Goal: Information Seeking & Learning: Learn about a topic

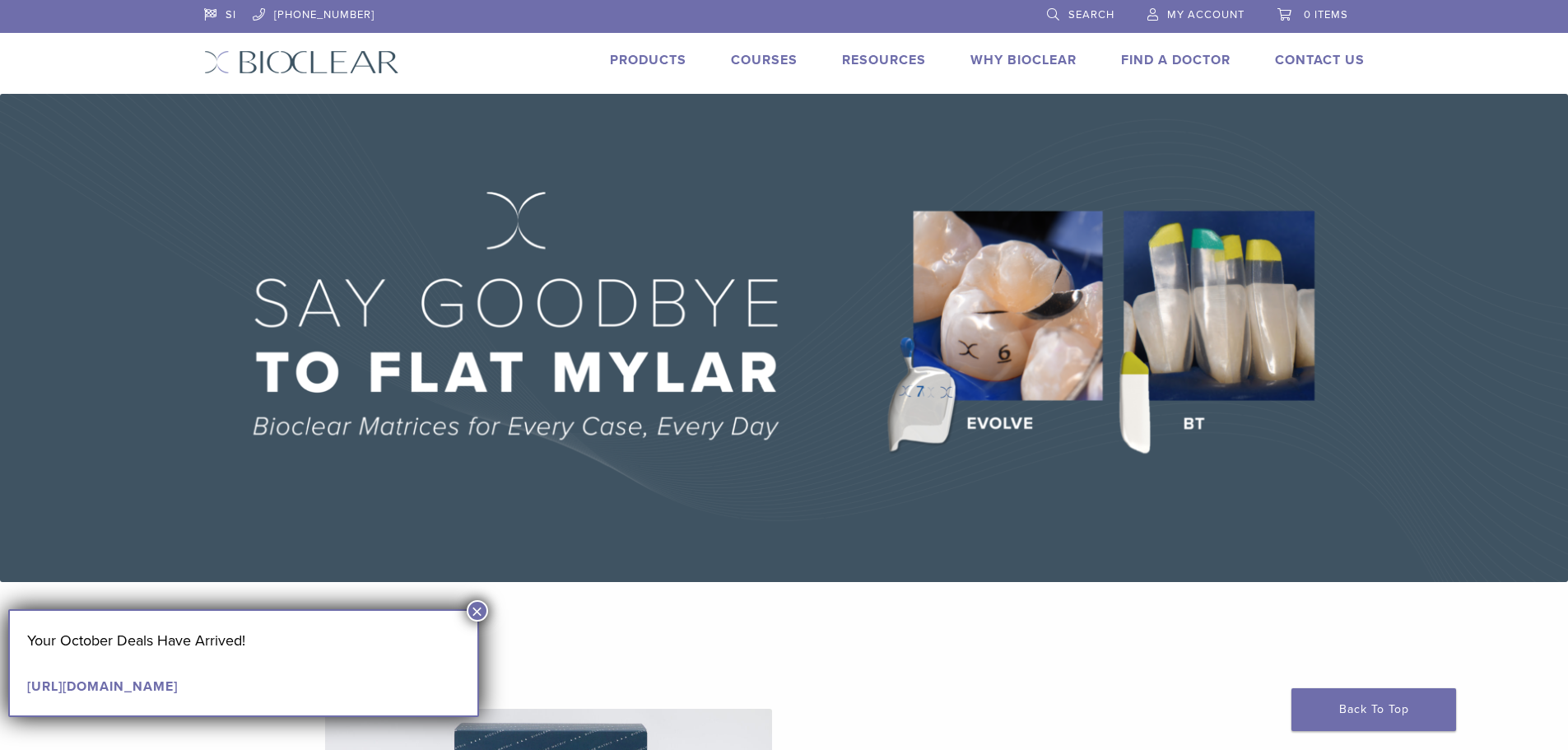
click at [639, 60] on link "Products" at bounding box center [649, 59] width 77 height 16
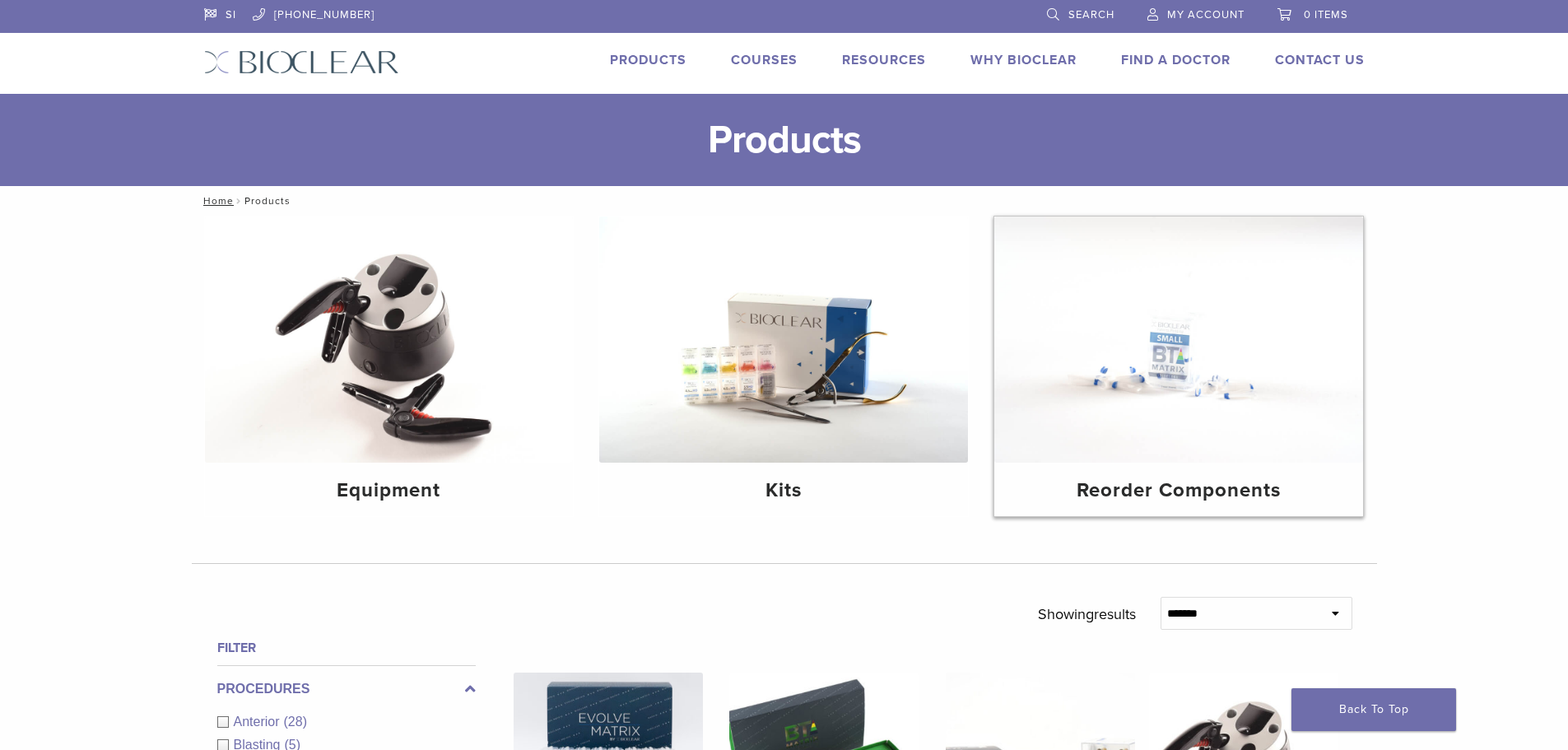
click at [1180, 366] on img at bounding box center [1178, 339] width 368 height 246
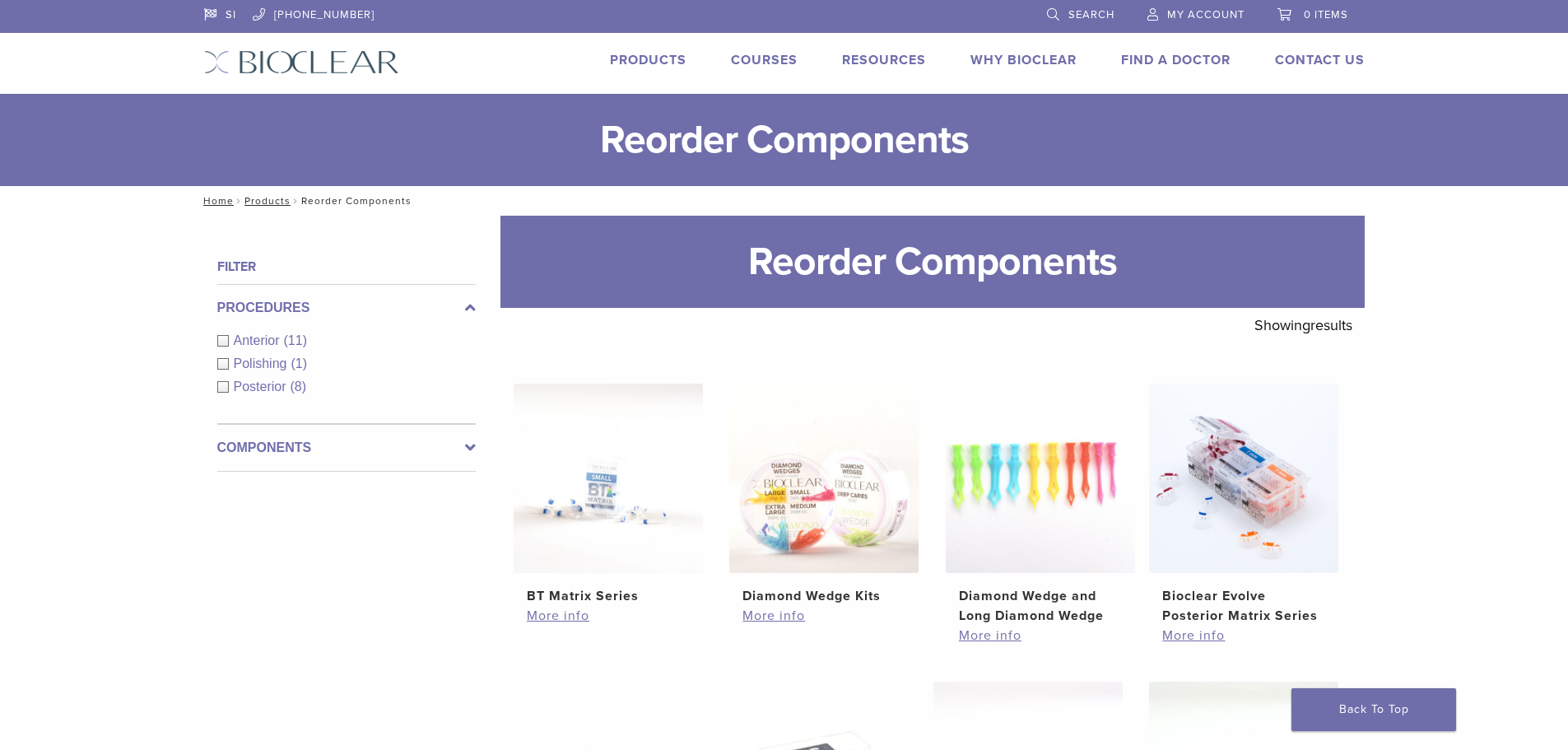
click at [222, 339] on div "Anterior (11)" at bounding box center [346, 341] width 258 height 20
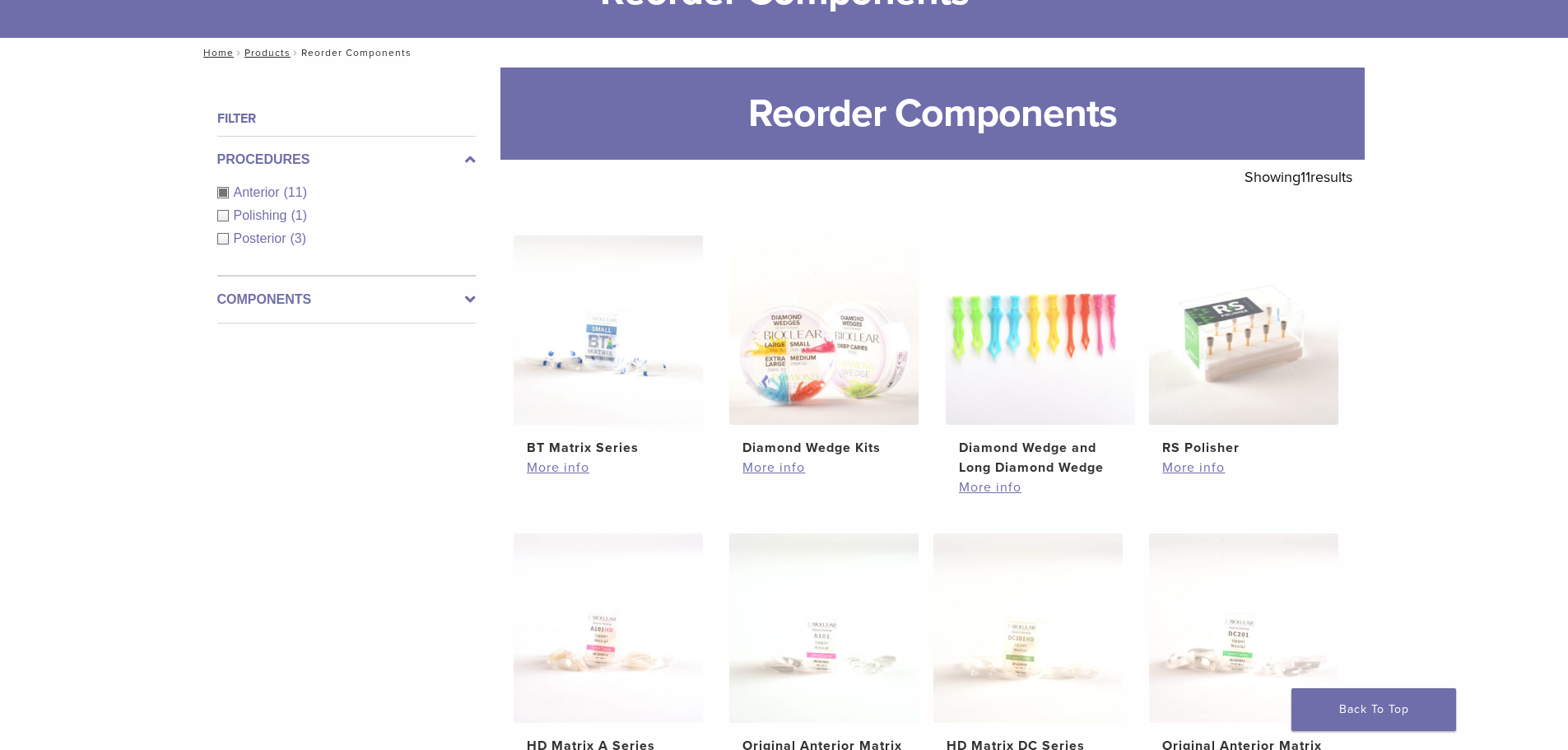
scroll to position [247, 0]
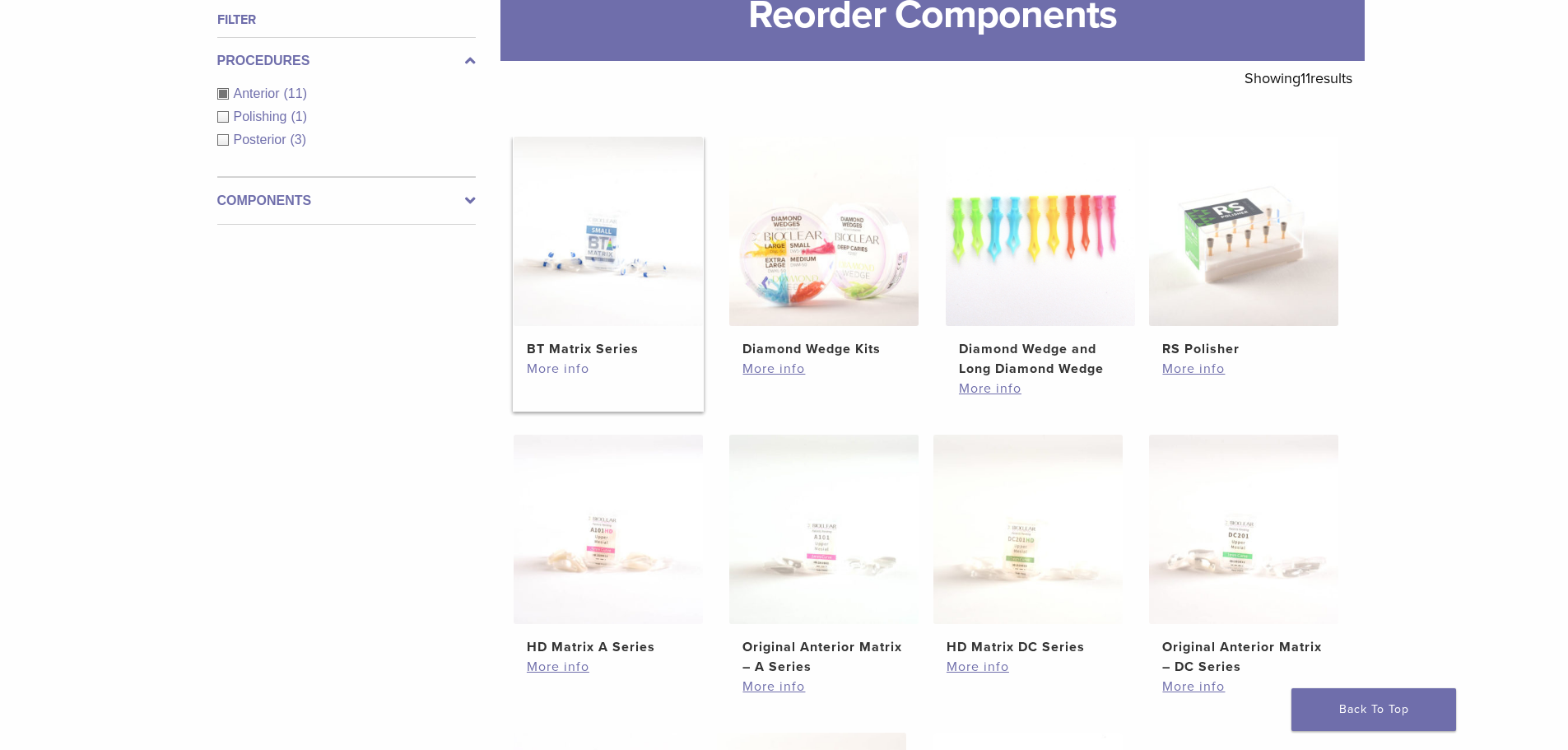
click at [575, 371] on link "More info" at bounding box center [608, 368] width 163 height 20
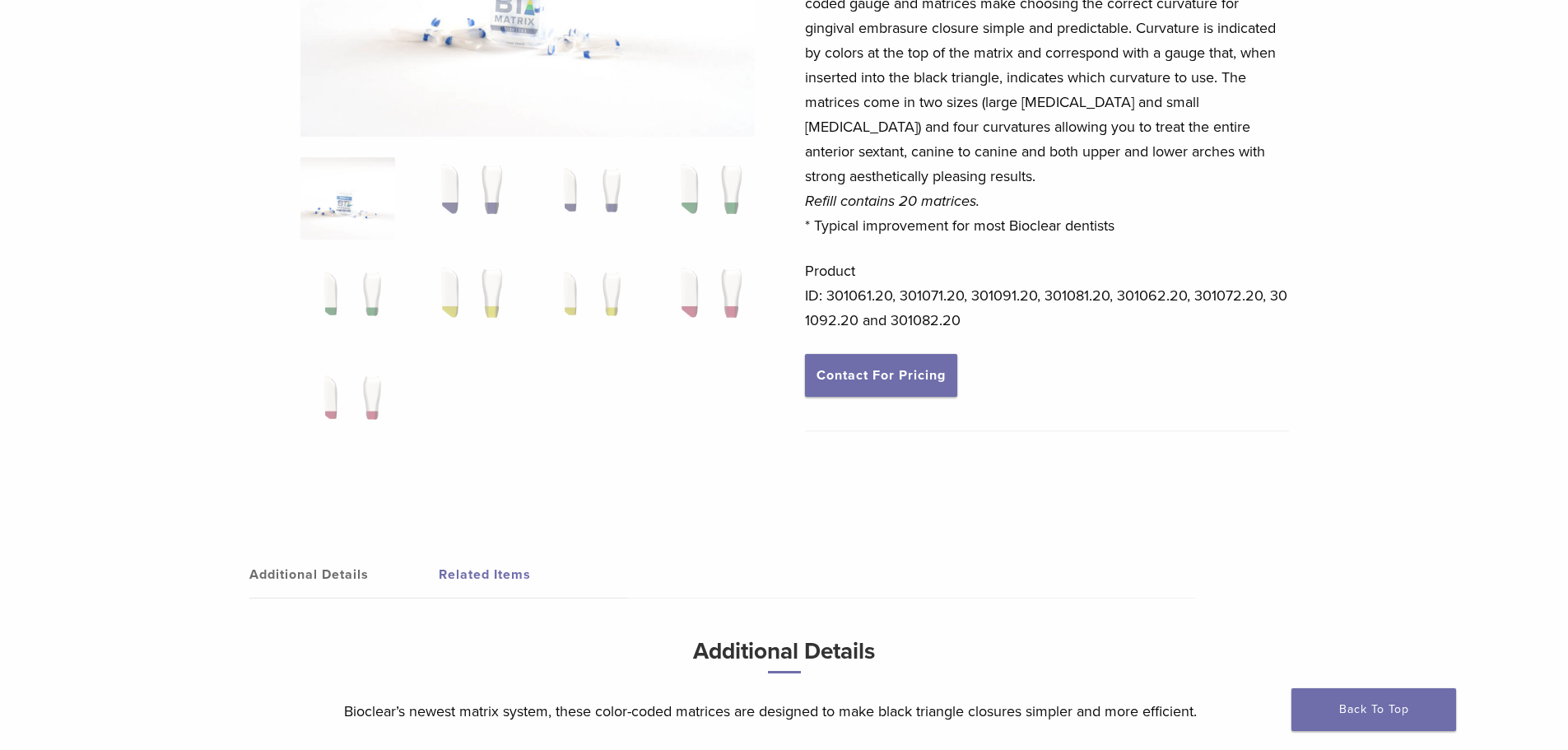
scroll to position [329, 0]
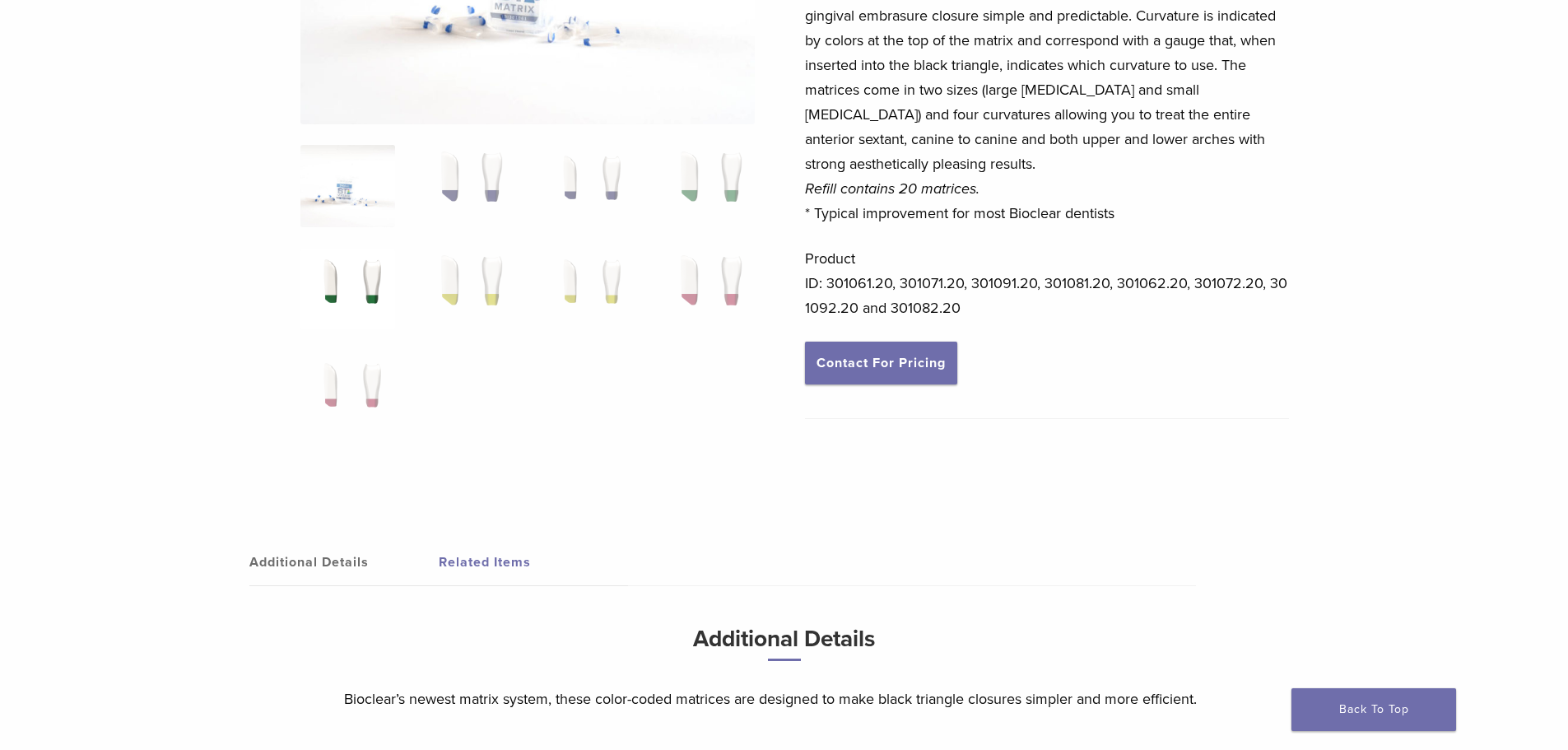
click at [372, 275] on img at bounding box center [347, 290] width 95 height 82
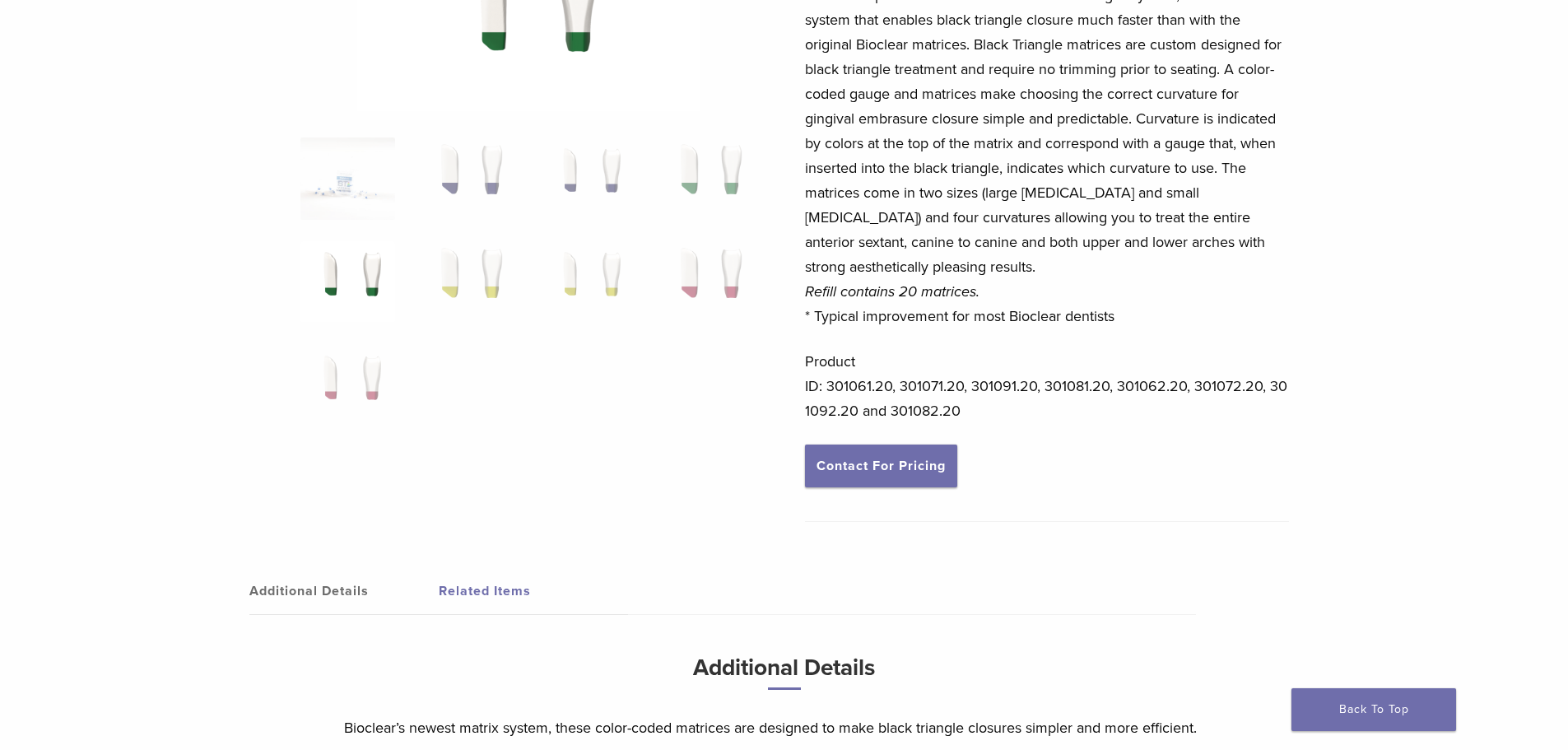
scroll to position [0, 0]
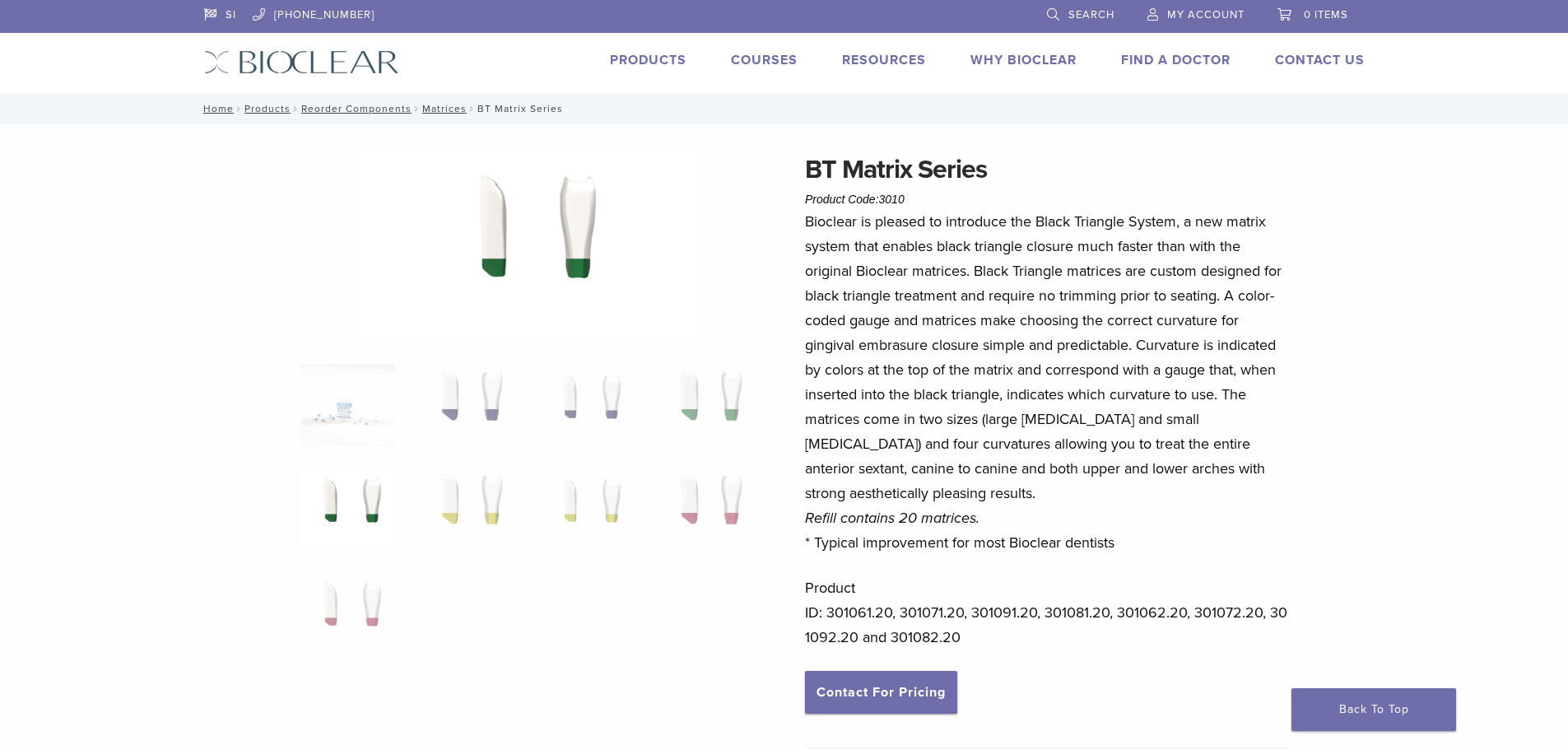
click at [645, 68] on li "Products" at bounding box center [649, 59] width 77 height 20
click at [644, 63] on link "Products" at bounding box center [649, 59] width 77 height 16
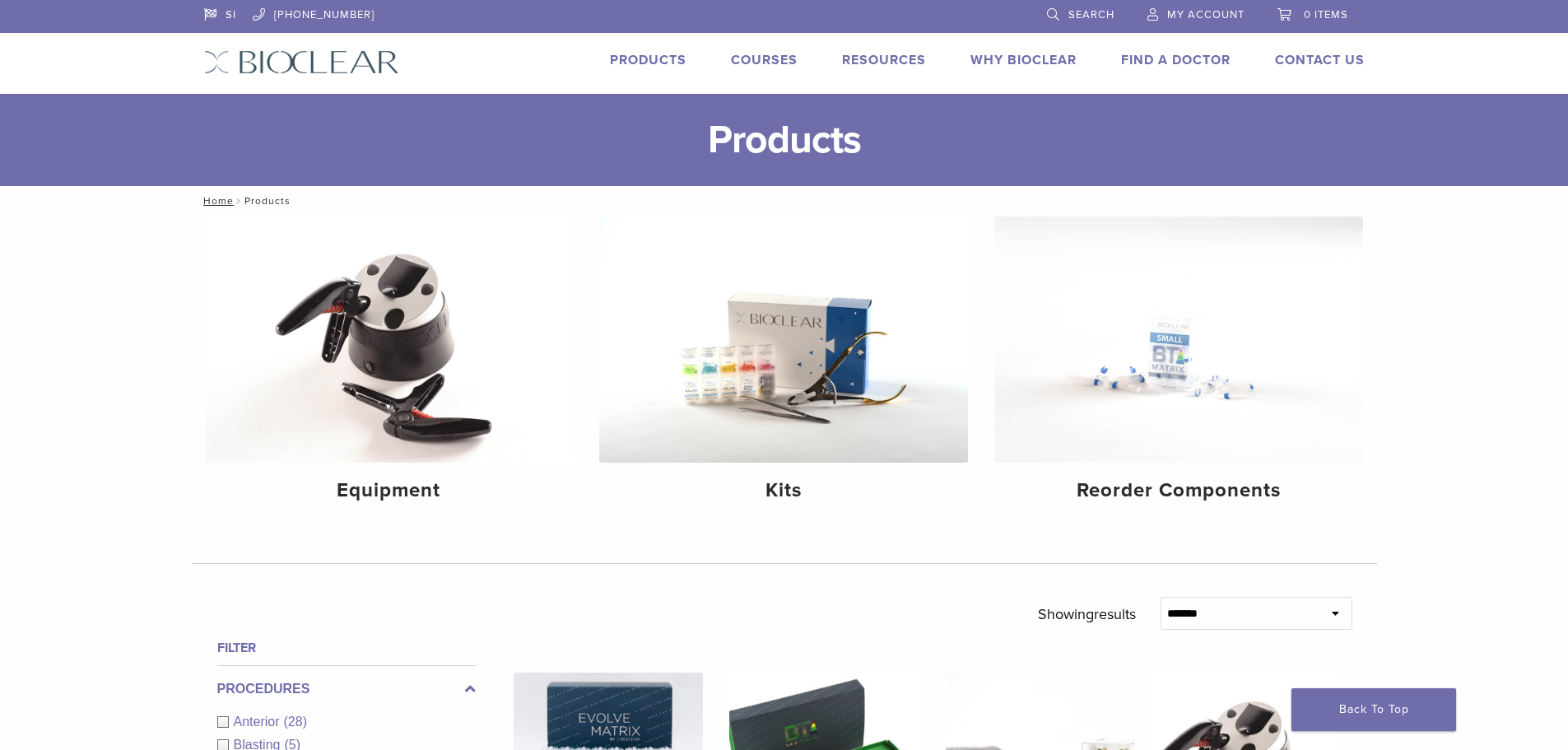
click at [642, 56] on link "Products" at bounding box center [649, 59] width 77 height 16
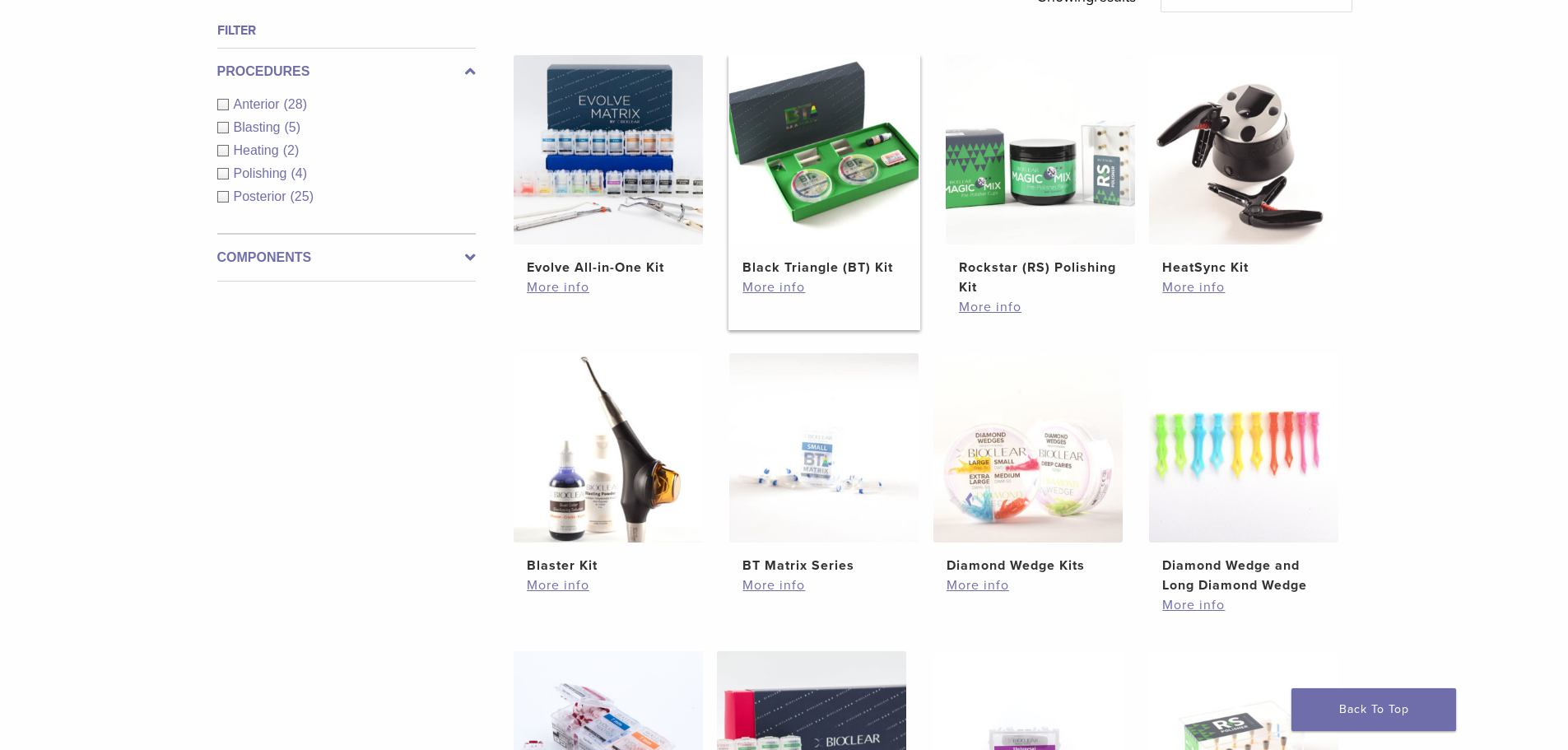
scroll to position [411, 0]
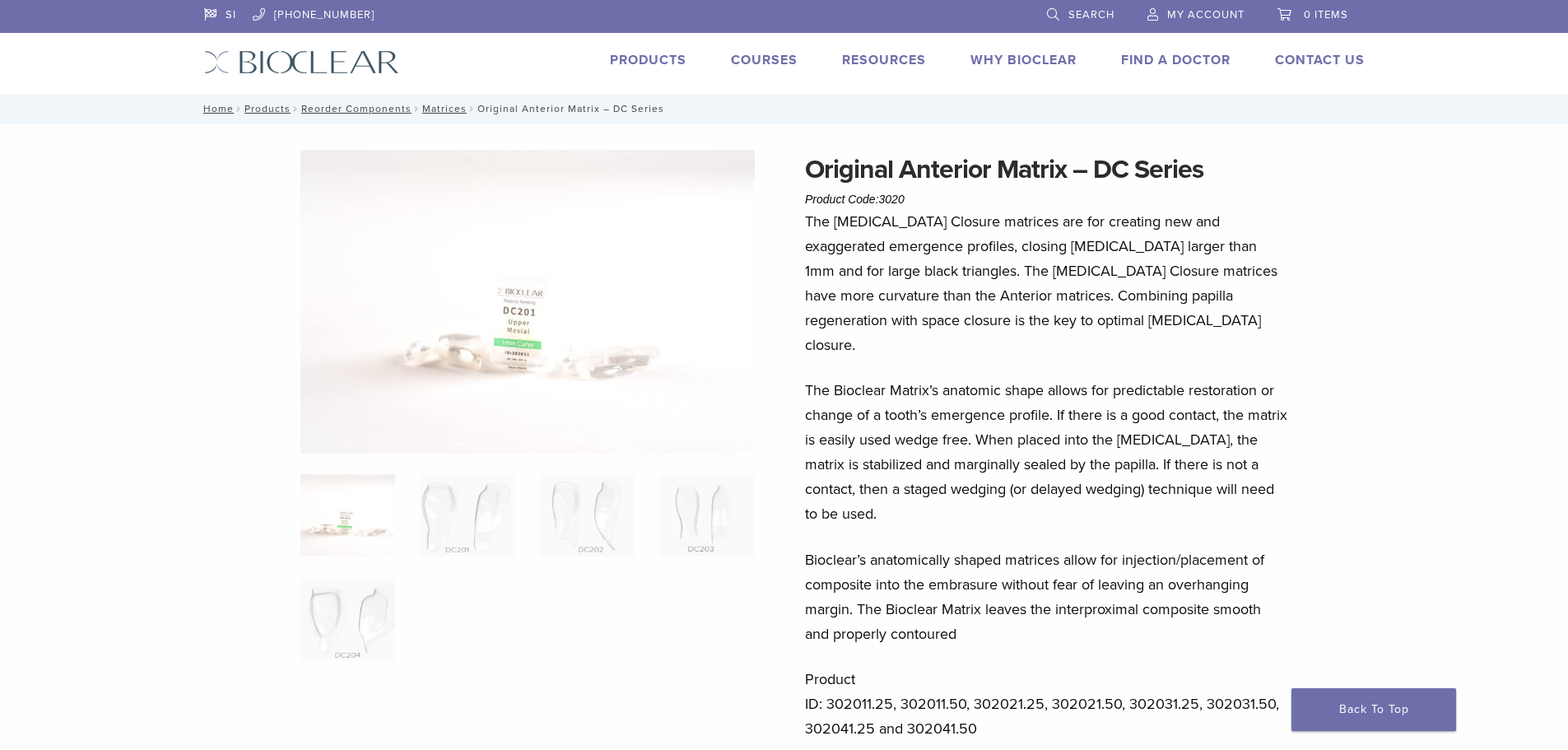
scroll to position [82, 0]
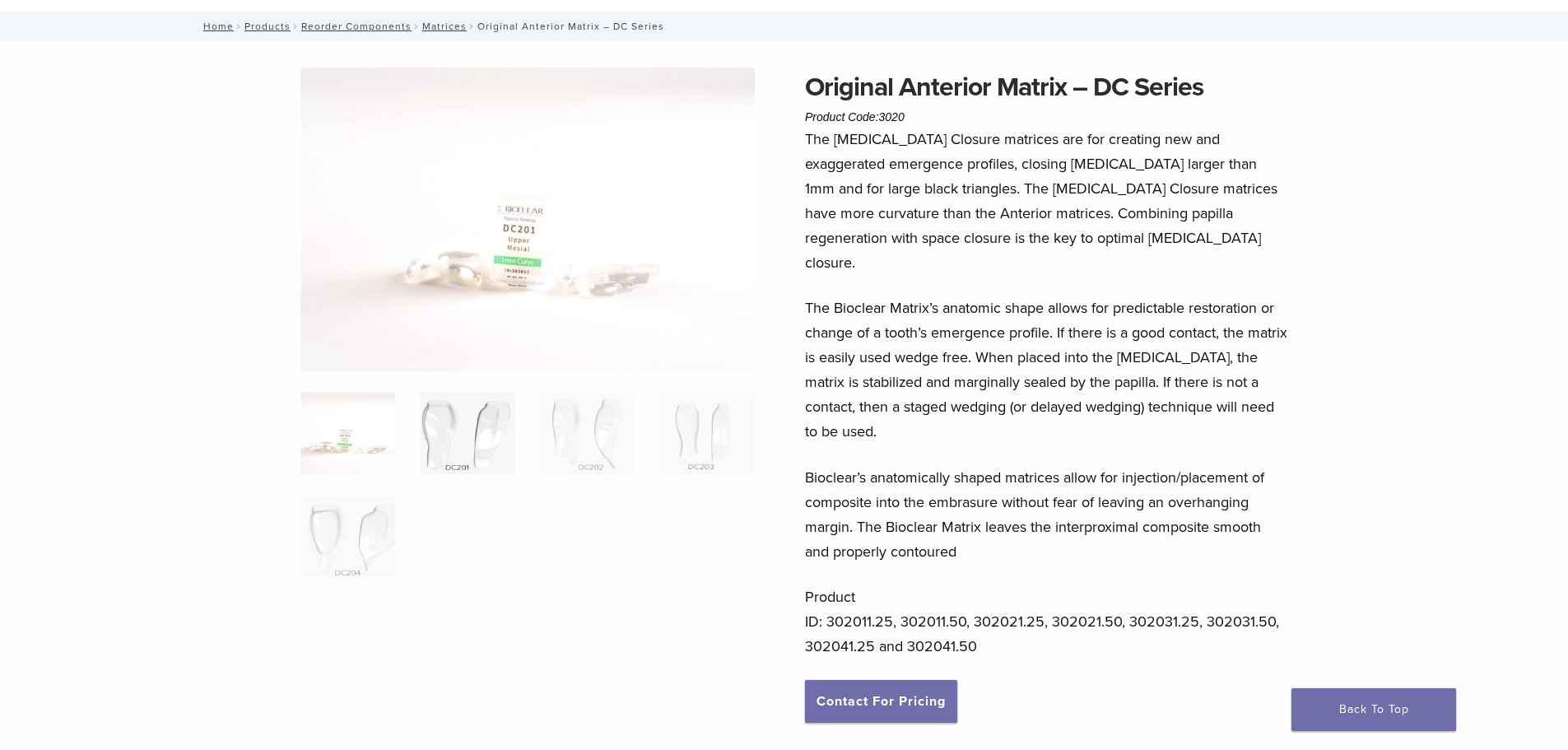
click at [459, 449] on img at bounding box center [467, 433] width 95 height 82
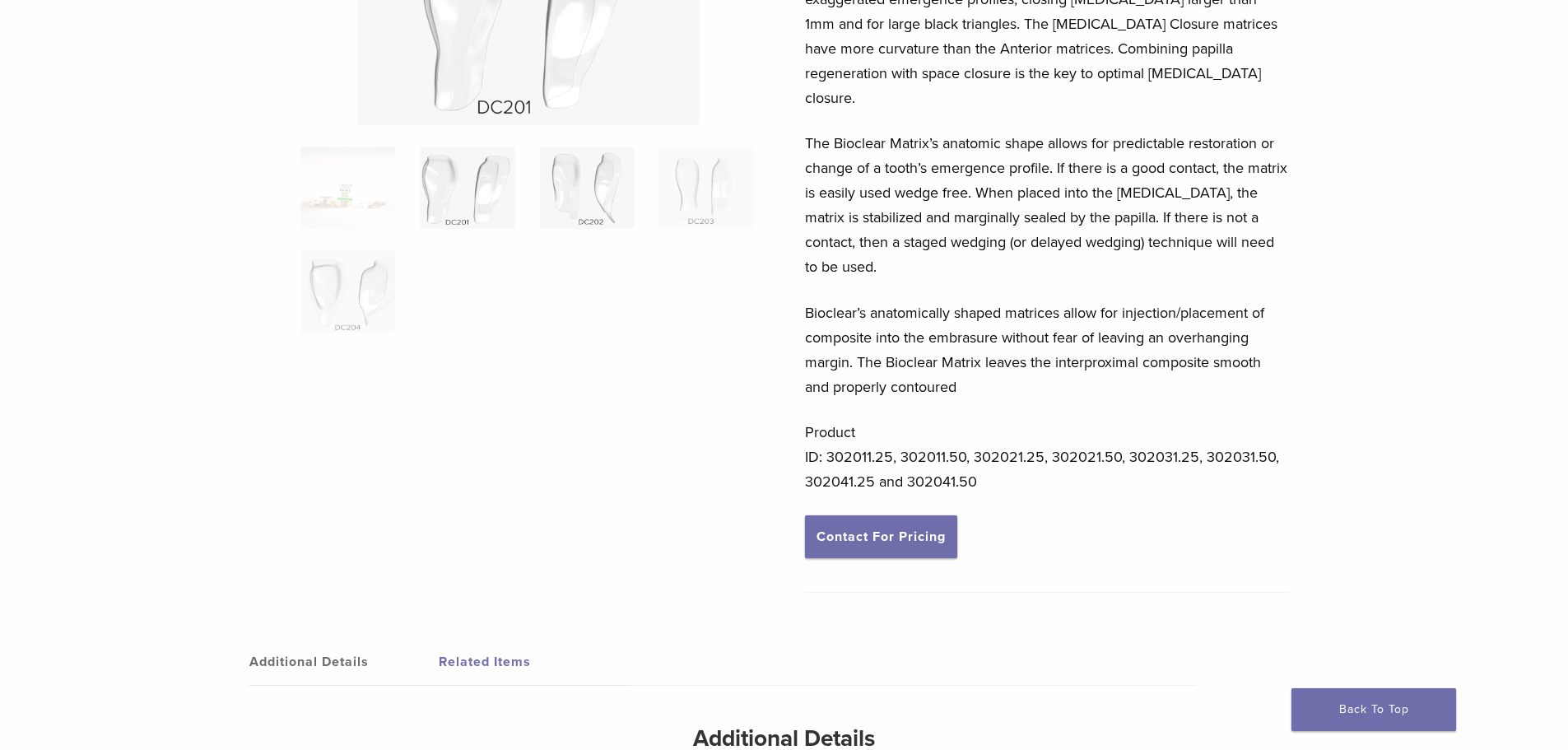
scroll to position [0, 0]
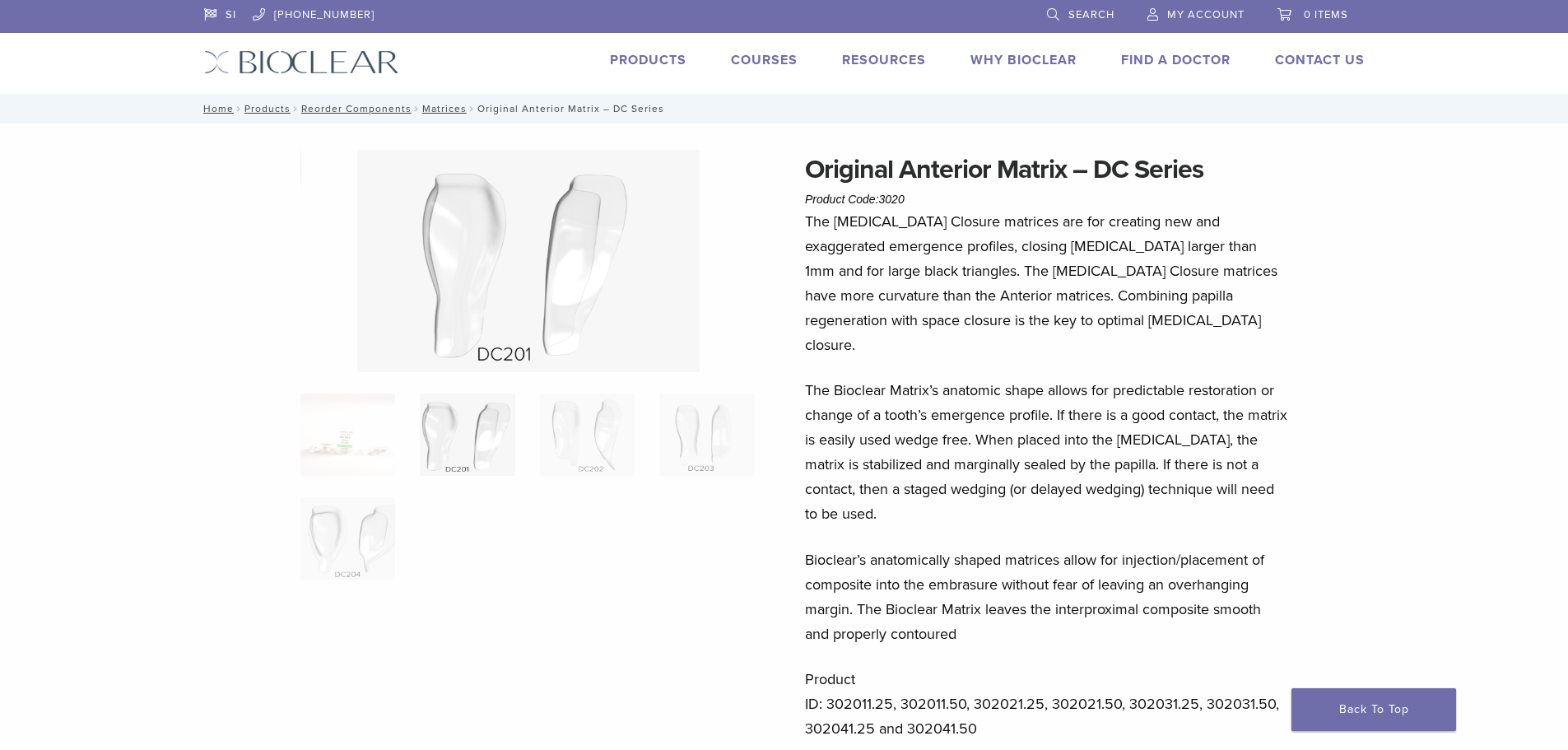
click at [563, 258] on img at bounding box center [528, 261] width 342 height 222
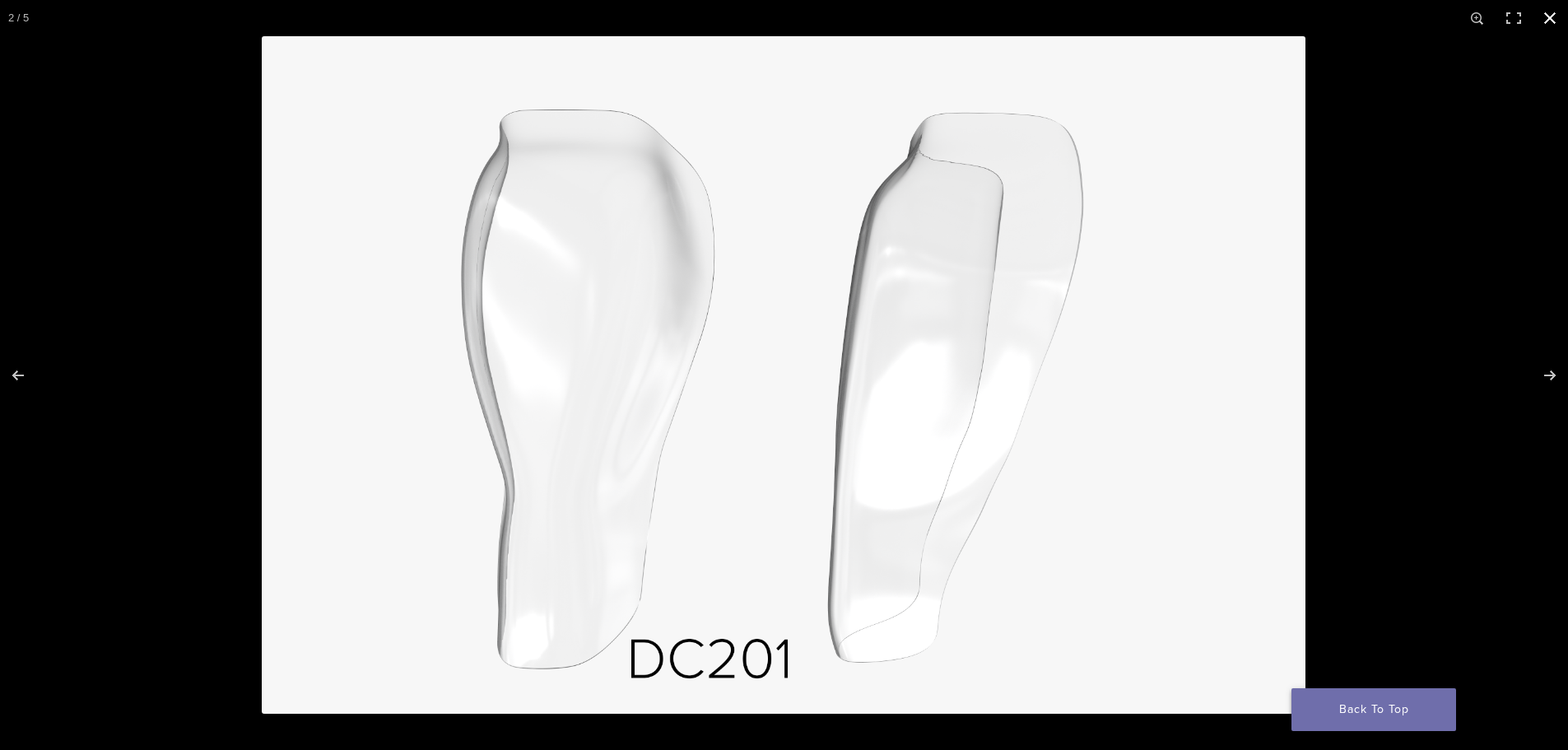
click at [1371, 711] on link "Back To Top" at bounding box center [1374, 709] width 165 height 43
click at [1547, 21] on button "Close (Esc)" at bounding box center [1550, 18] width 36 height 36
